Goal: Book appointment/travel/reservation

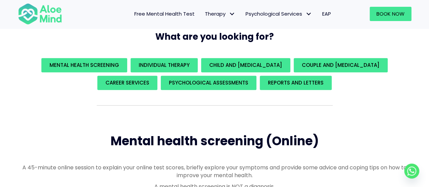
scroll to position [106, 0]
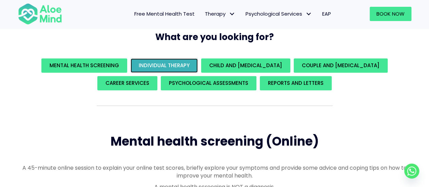
click at [165, 63] on span "Individual Therapy" at bounding box center [164, 65] width 51 height 7
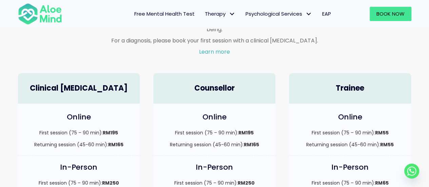
scroll to position [464, 0]
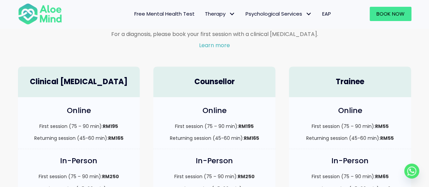
click at [340, 111] on div "Online First session (75 – 90 min): RM55 Returning session (45-60 min): RM55" at bounding box center [350, 123] width 122 height 52
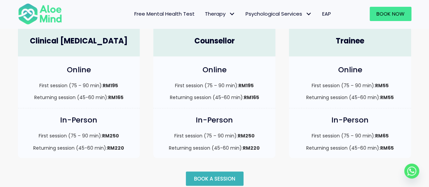
scroll to position [506, 0]
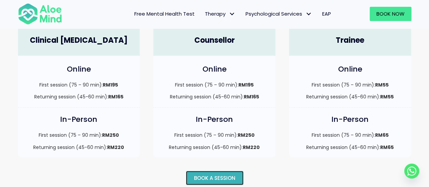
click at [229, 175] on link "Book a session" at bounding box center [215, 178] width 58 height 14
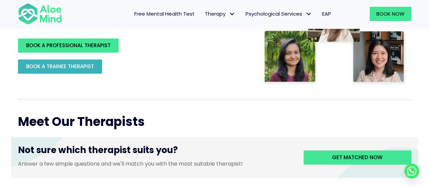
scroll to position [175, 0]
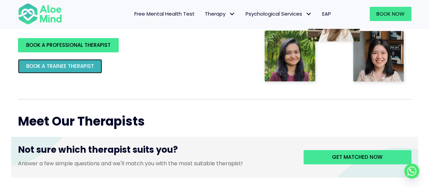
click at [72, 67] on span "BOOK A TRAINEE THERAPIST" at bounding box center [60, 65] width 68 height 7
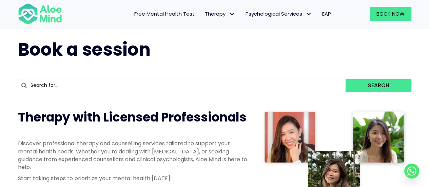
scroll to position [0, 0]
